Goal: Use online tool/utility: Utilize a website feature to perform a specific function

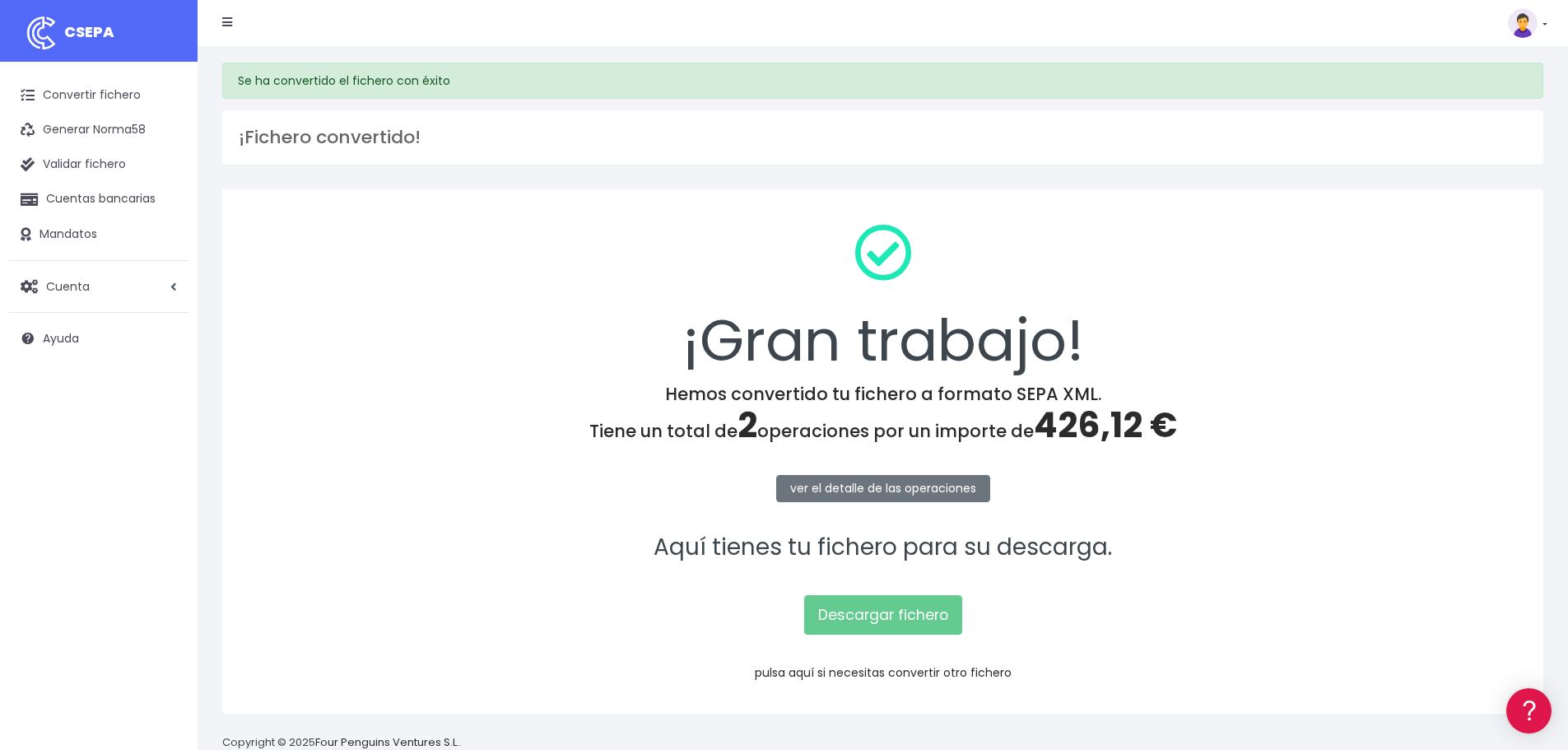
click at [918, 672] on link "pulsa aquí si necesitas convertir otro fichero" at bounding box center [883, 673] width 257 height 17
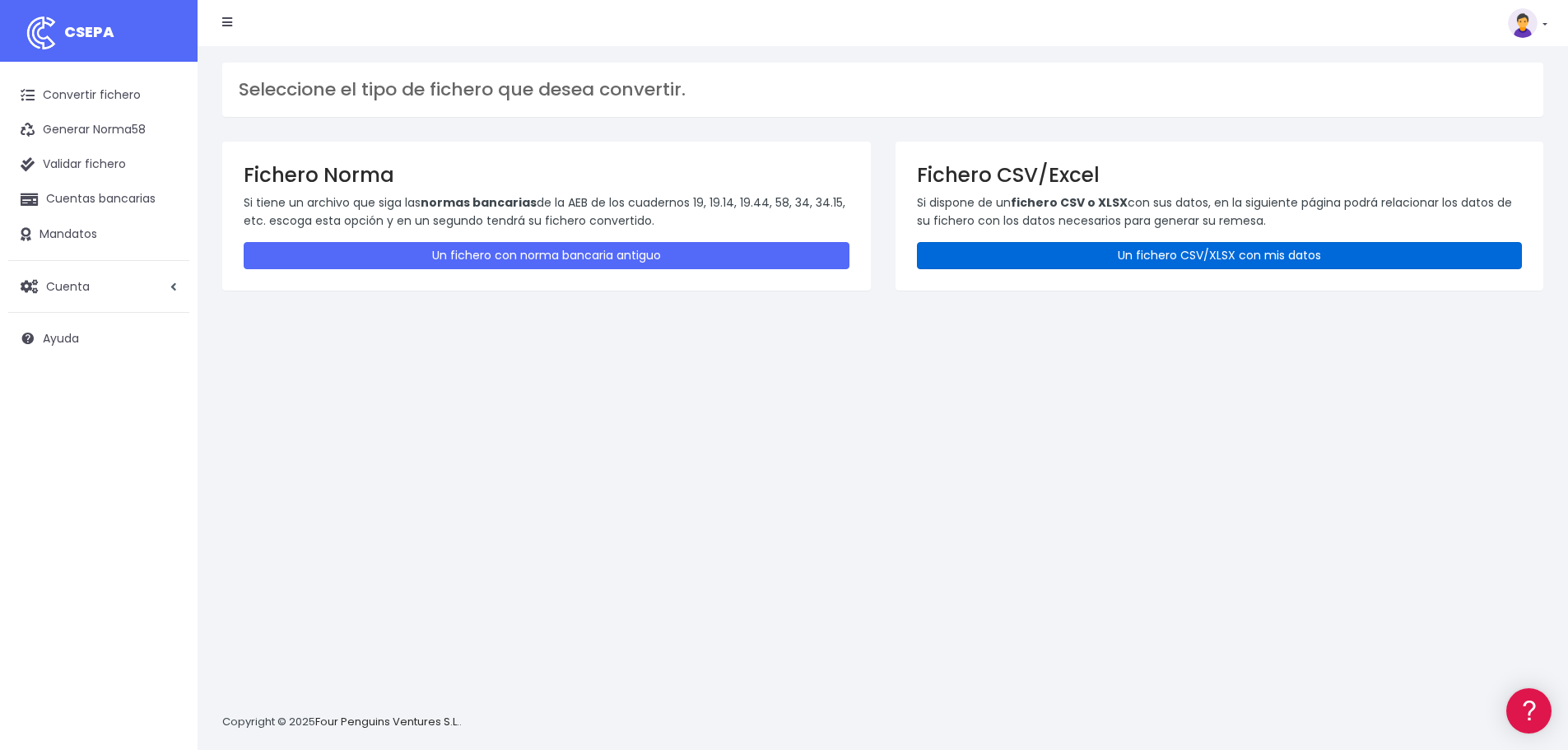
click at [983, 247] on link "Un fichero CSV/XLSX con mis datos" at bounding box center [1219, 256] width 606 height 27
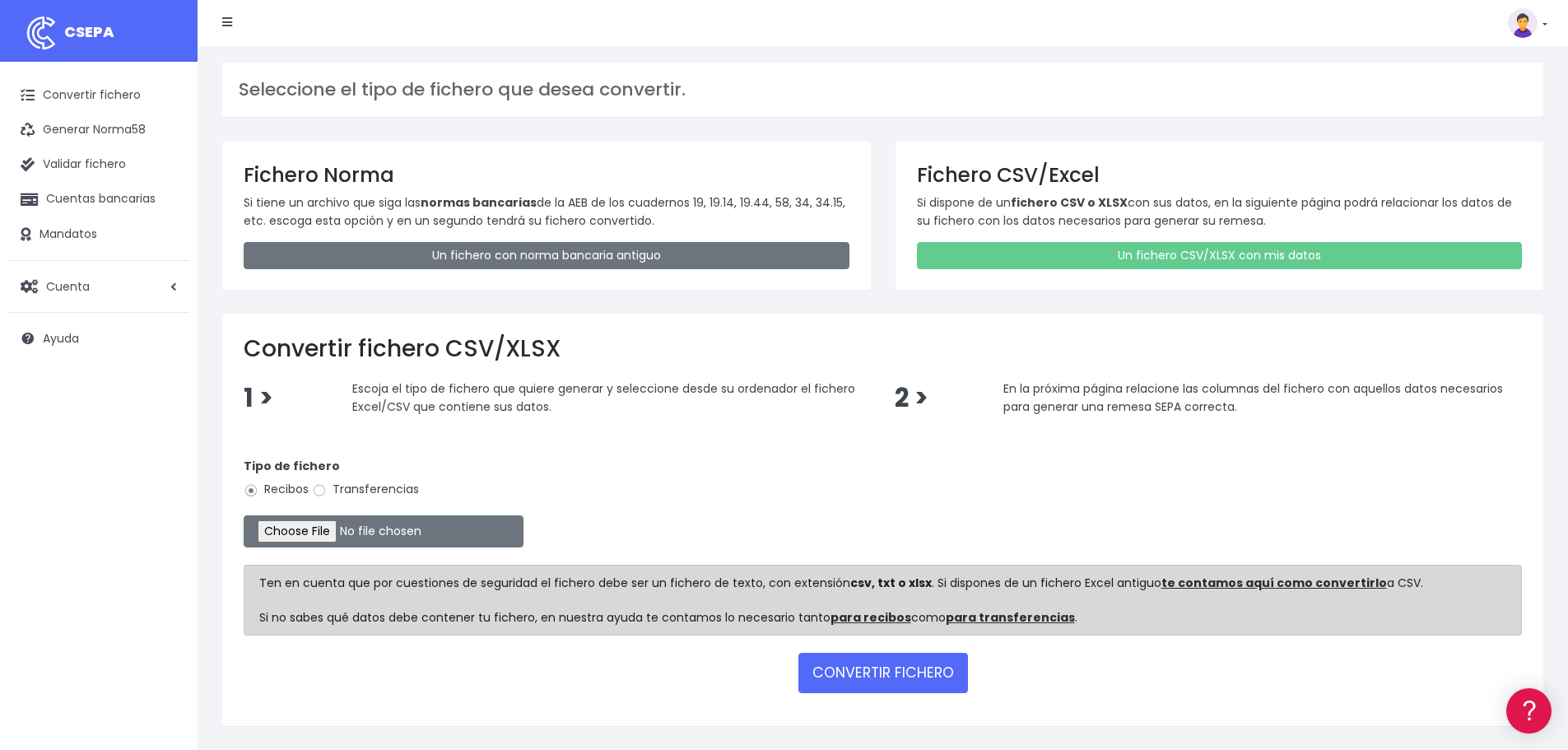
click at [382, 489] on label "Transferencias" at bounding box center [365, 489] width 107 height 18
click at [327, 489] on input "Transferencias" at bounding box center [319, 491] width 15 height 15
radio input "true"
click at [315, 534] on input "file" at bounding box center [384, 531] width 280 height 32
type input "C:\fakepath\nominas tca.xlsx"
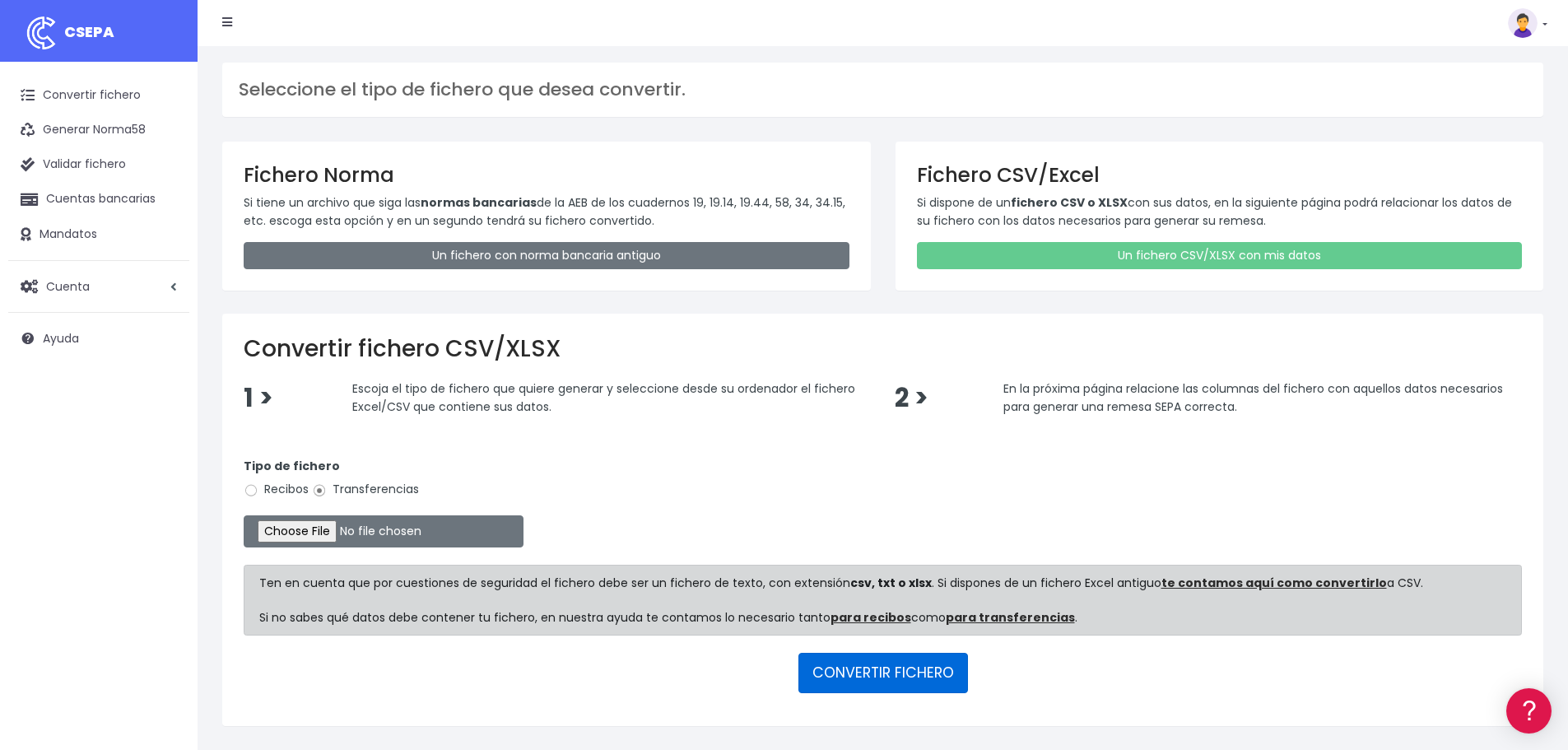
click at [901, 671] on button "CONVERTIR FICHERO" at bounding box center [883, 672] width 170 height 39
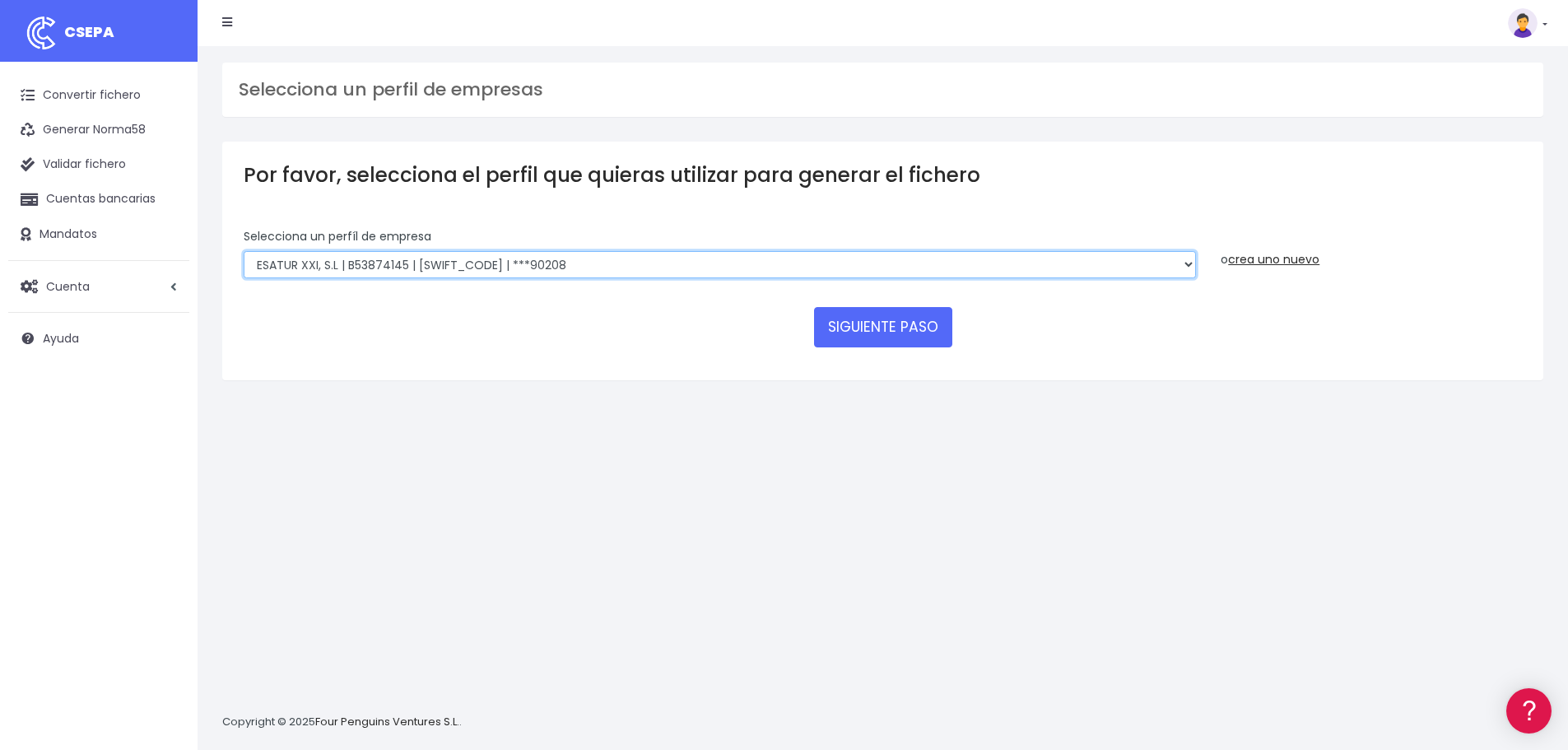
click at [578, 261] on select "INSTITUTO MEDITERRANEO DE ESTUDIOS DE PR | ES91001B53342739 | BSCHESMMXXX | ***…" at bounding box center [720, 264] width 952 height 28
select select "1472"
click at [244, 251] on select "INSTITUTO MEDITERRANEO DE ESTUDIOS DE PR | ES91001B53342739 | BSCHESMMXXX | ***…" at bounding box center [720, 264] width 952 height 28
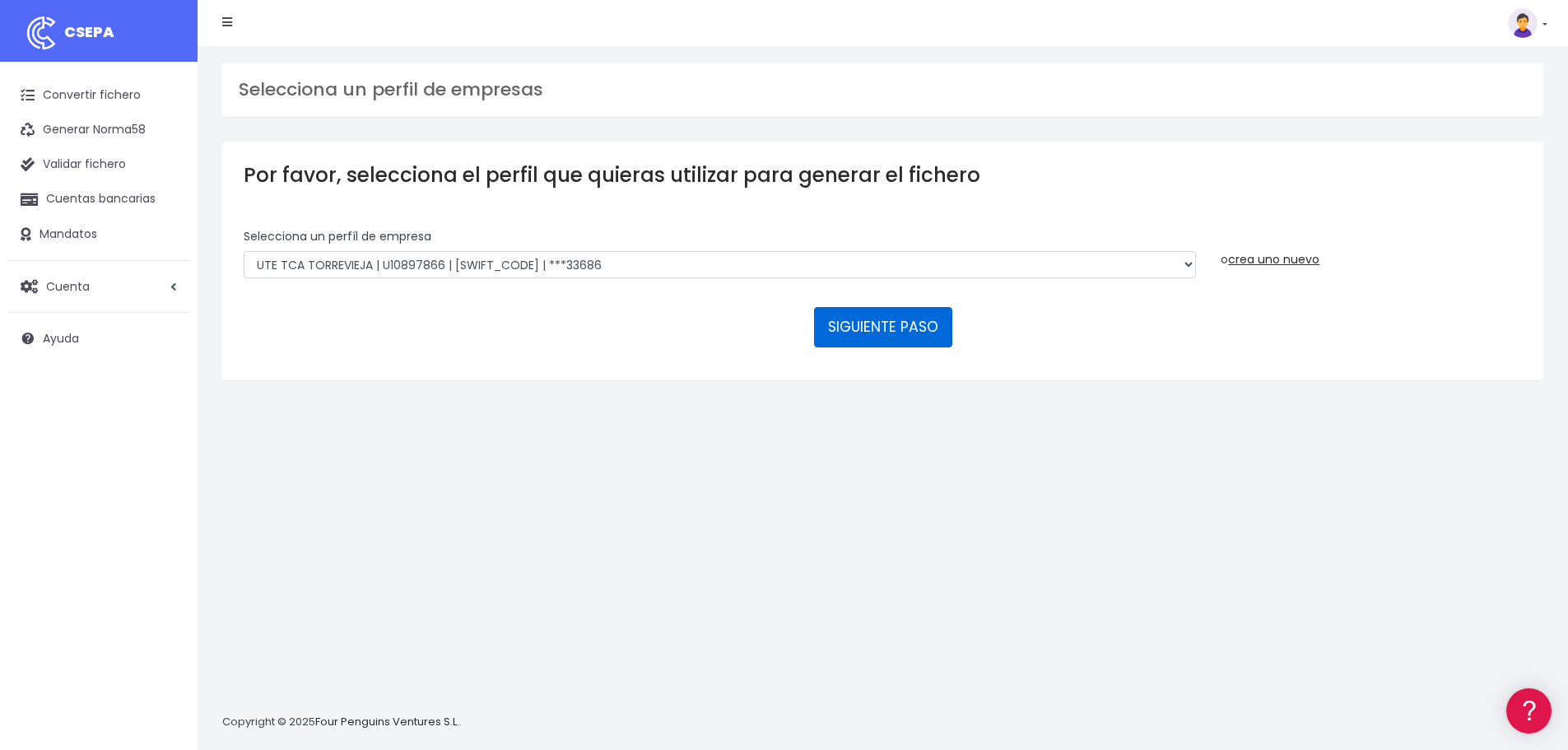
click at [894, 333] on button "SIGUIENTE PASO" at bounding box center [883, 326] width 138 height 39
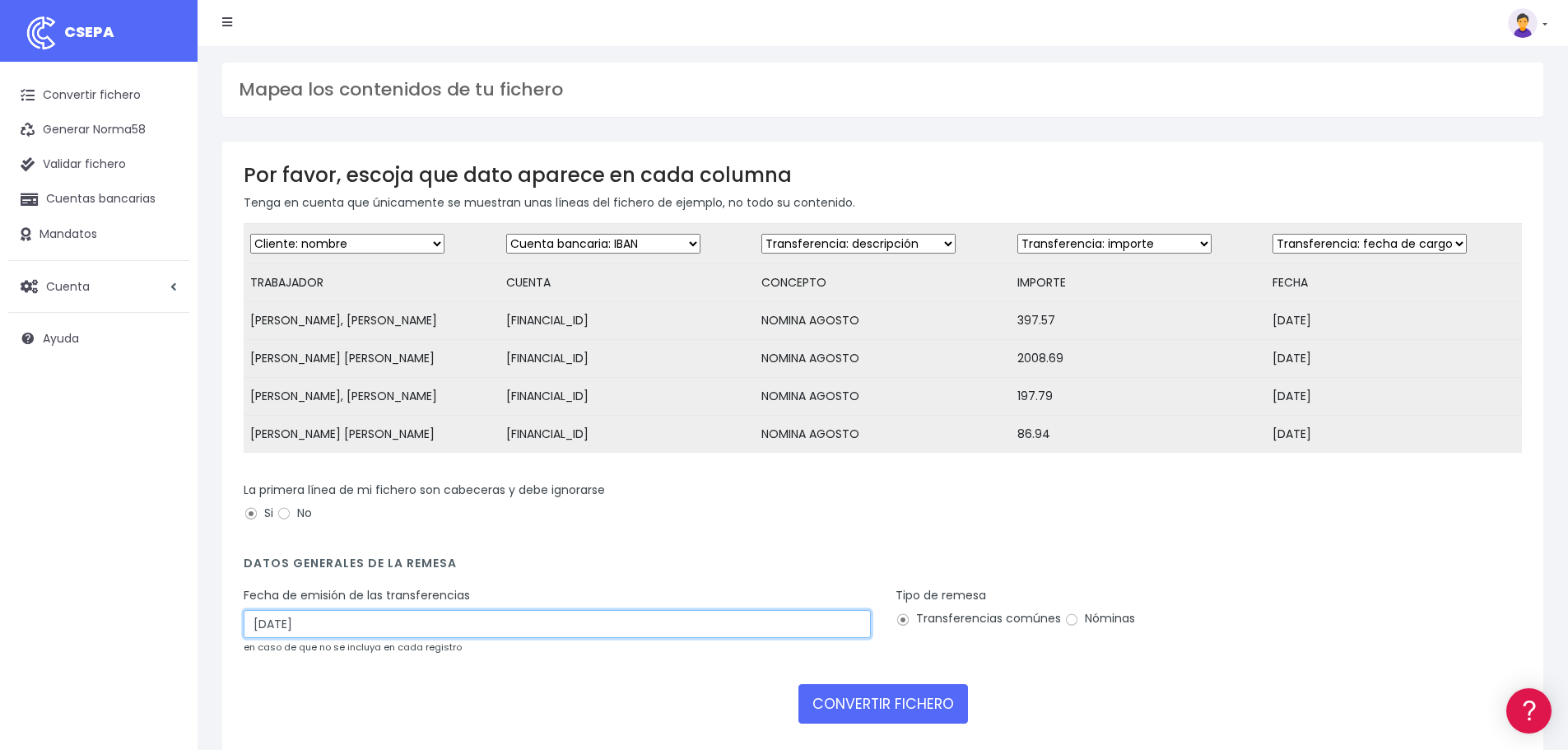
click at [333, 638] on input "29/08/2025" at bounding box center [557, 624] width 627 height 28
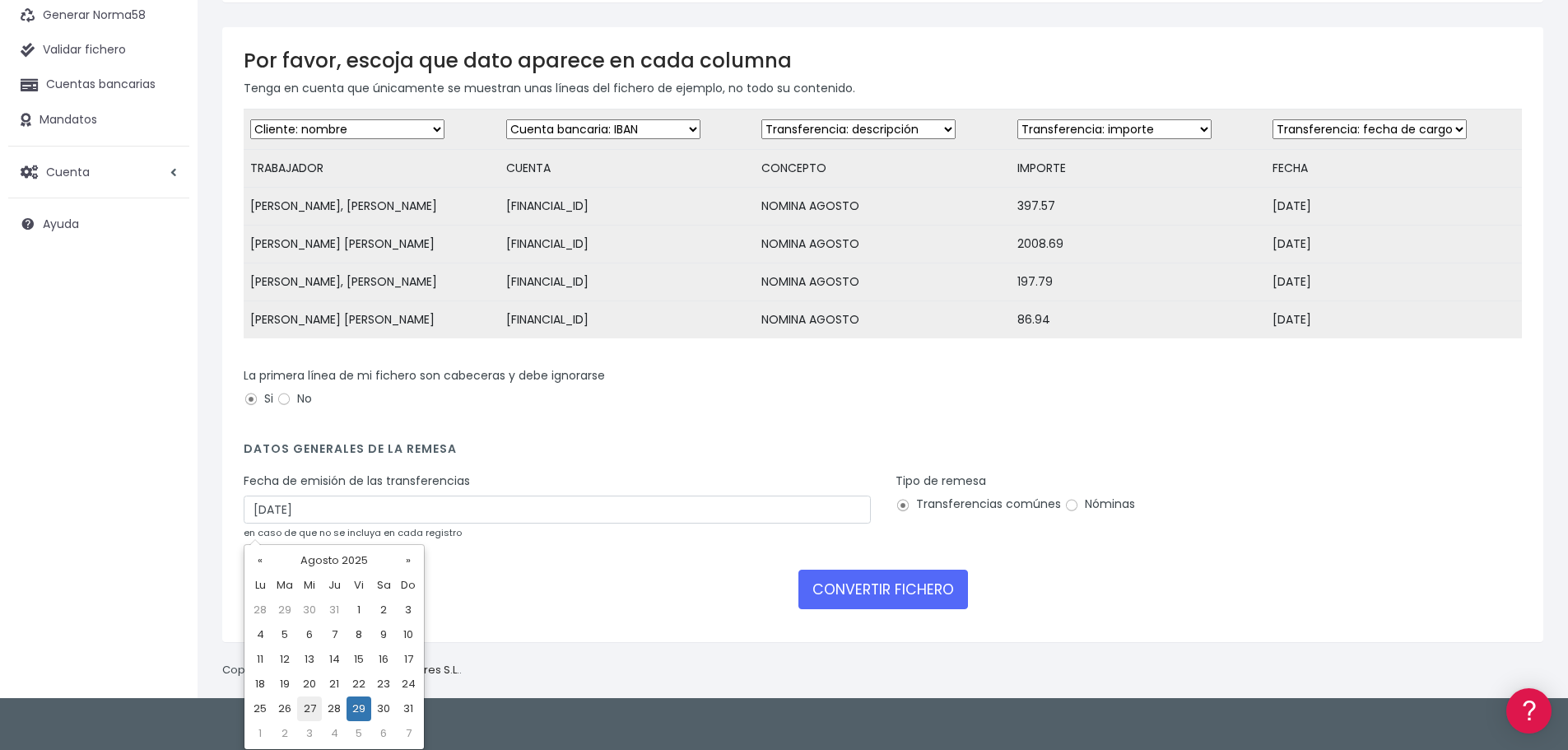
click at [315, 708] on td "27" at bounding box center [310, 709] width 25 height 25
type input "27/08/2025"
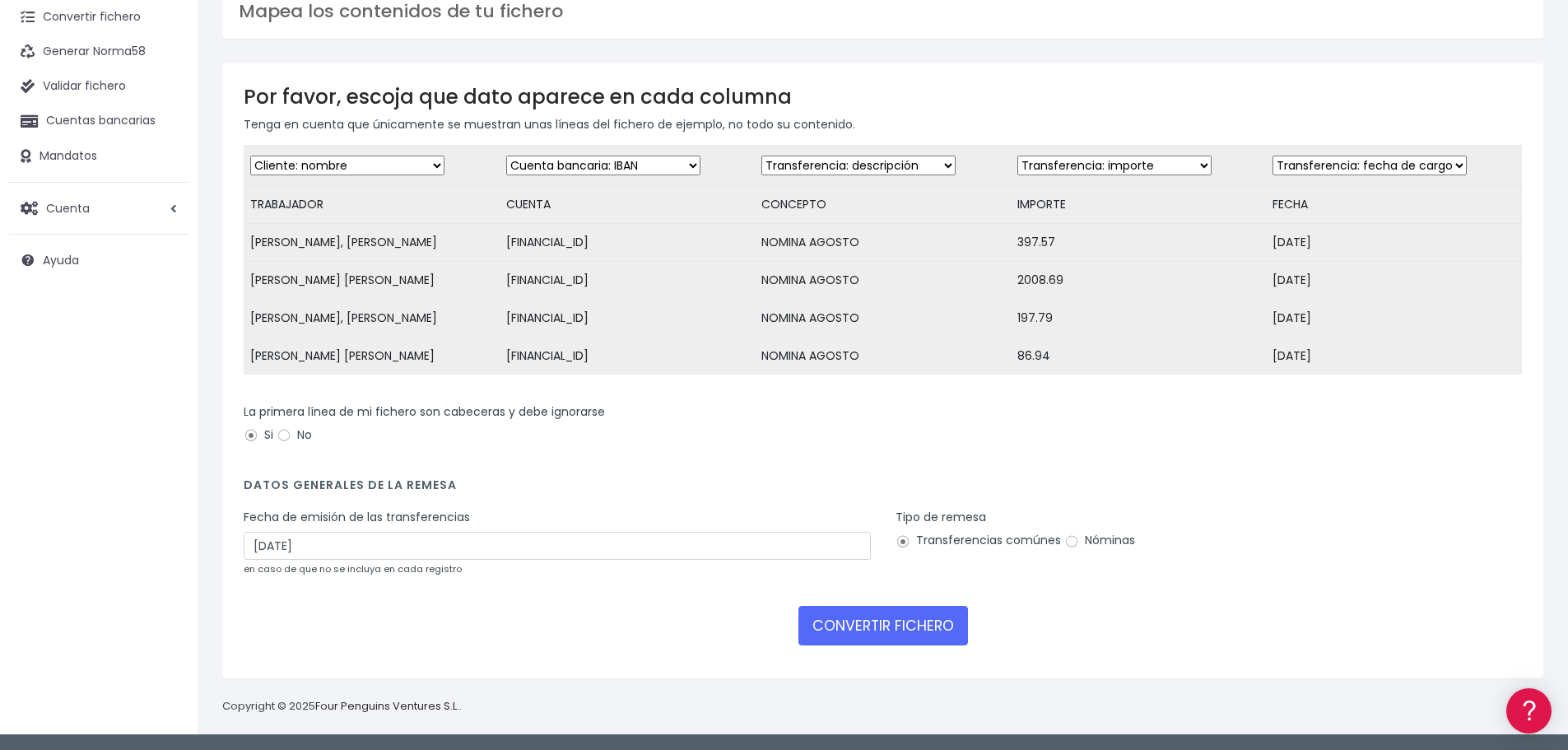
click at [1093, 540] on label "Nóminas" at bounding box center [1099, 540] width 71 height 18
click at [1079, 540] on input "Nóminas" at bounding box center [1072, 542] width 15 height 15
radio input "true"
click at [925, 624] on button "CONVERTIR FICHERO" at bounding box center [883, 625] width 170 height 39
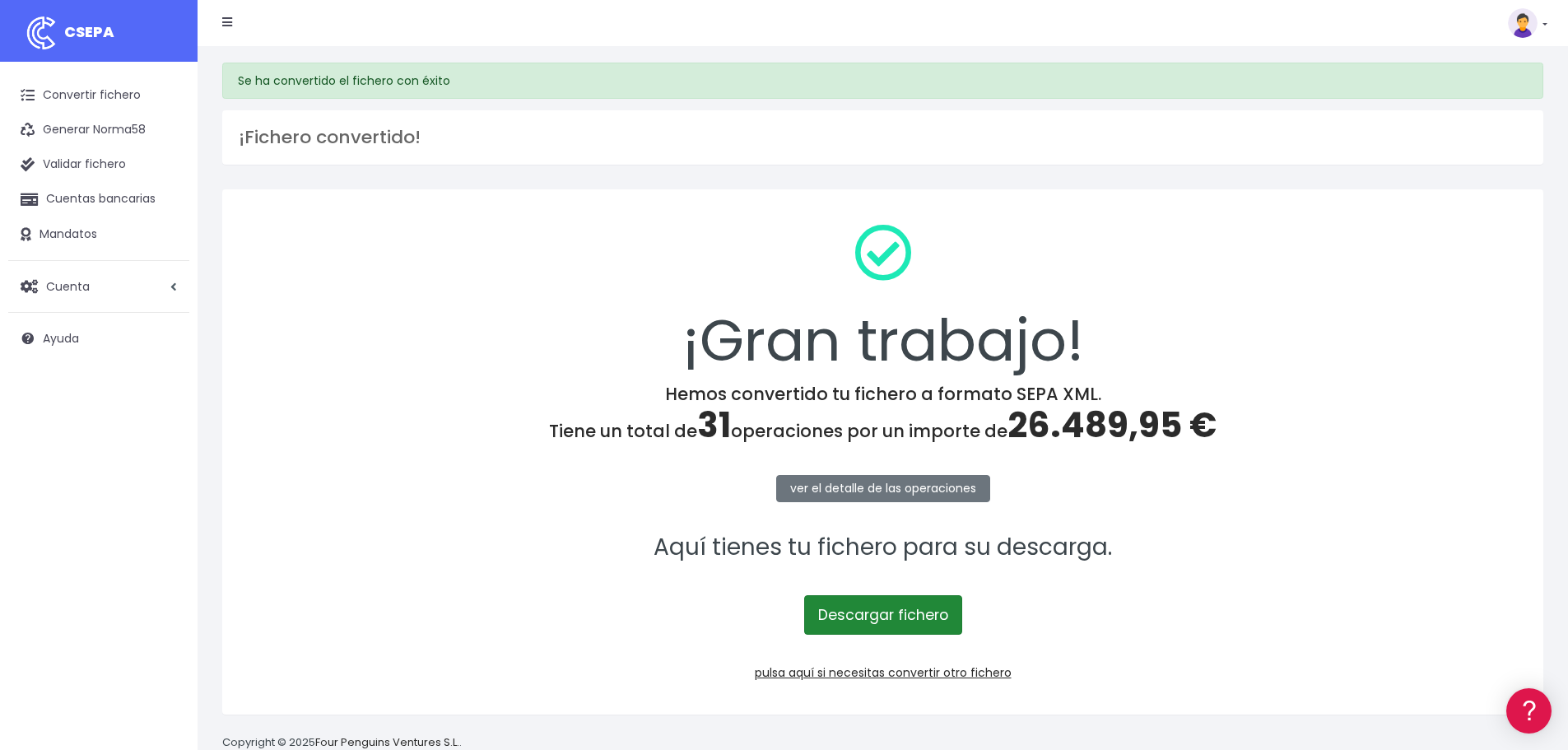
click at [895, 623] on link "Descargar fichero" at bounding box center [883, 615] width 158 height 39
